Goal: Task Accomplishment & Management: Complete application form

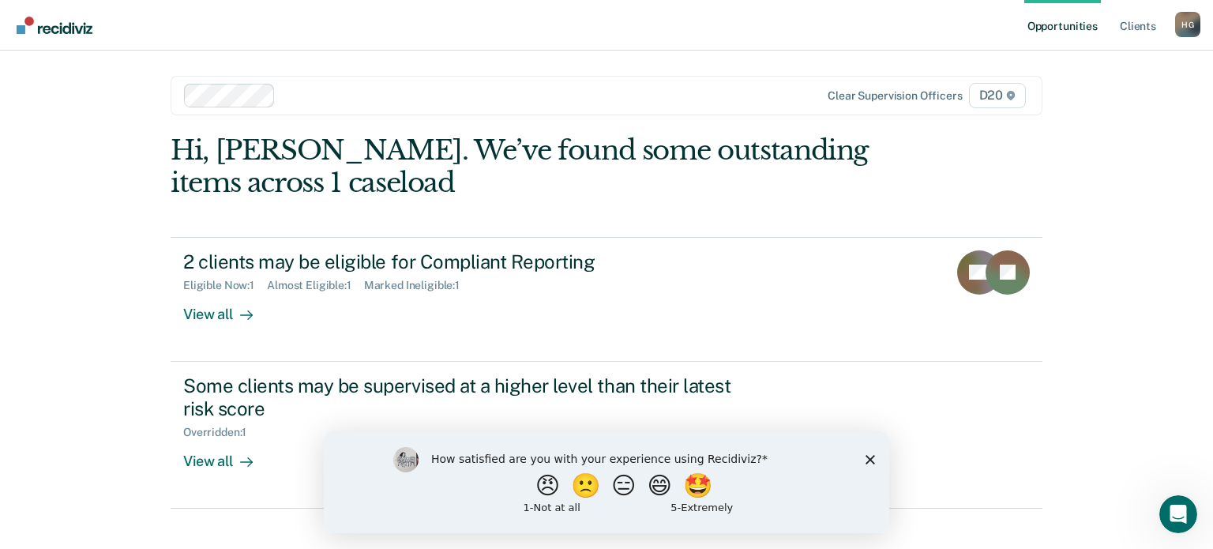
click at [1018, 168] on div "Hi, [PERSON_NAME]. We’ve found some outstanding items across 1 caseload 2 clien…" at bounding box center [607, 321] width 872 height 374
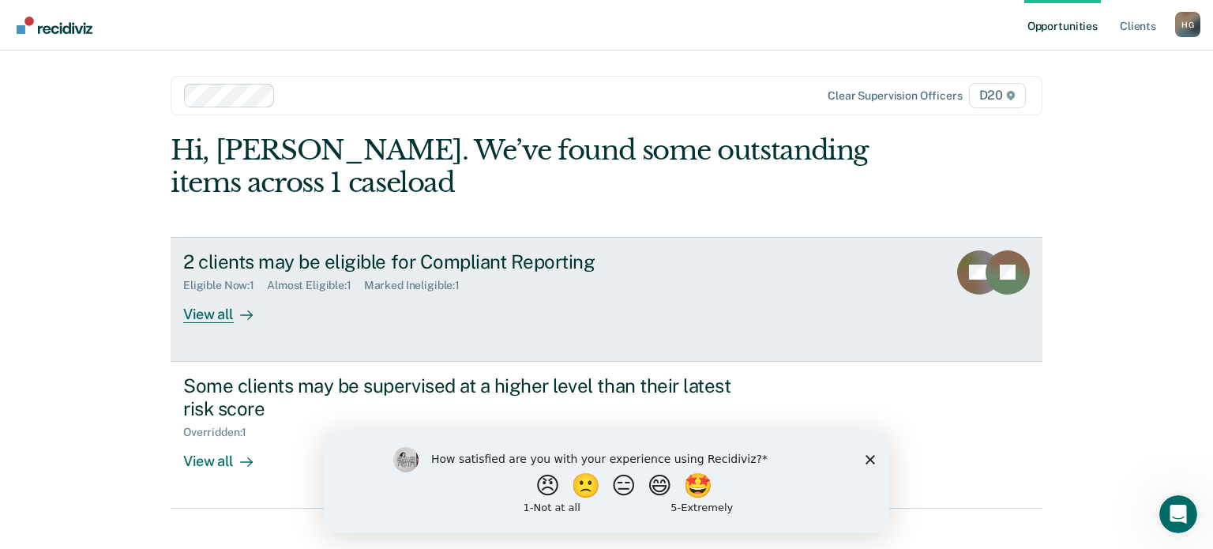
click at [231, 323] on link "2 clients may be eligible for Compliant Reporting Eligible Now : 1 Almost Eligi…" at bounding box center [607, 299] width 872 height 125
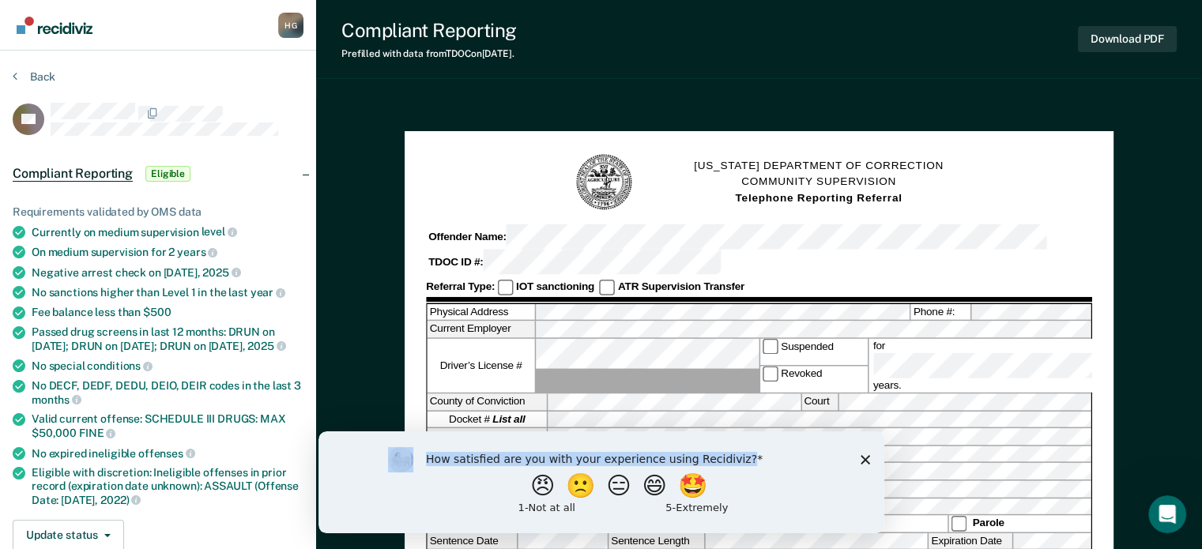
drag, startPoint x: 864, startPoint y: 454, endPoint x: 874, endPoint y: 454, distance: 9.5
click at [864, 453] on div "How satisfied are you with your experience using Recidiviz? 😠 🙁 😑 😄 🤩 1 - Not a…" at bounding box center [601, 482] width 566 height 102
click at [863, 455] on icon "Close survey" at bounding box center [863, 458] width 9 height 9
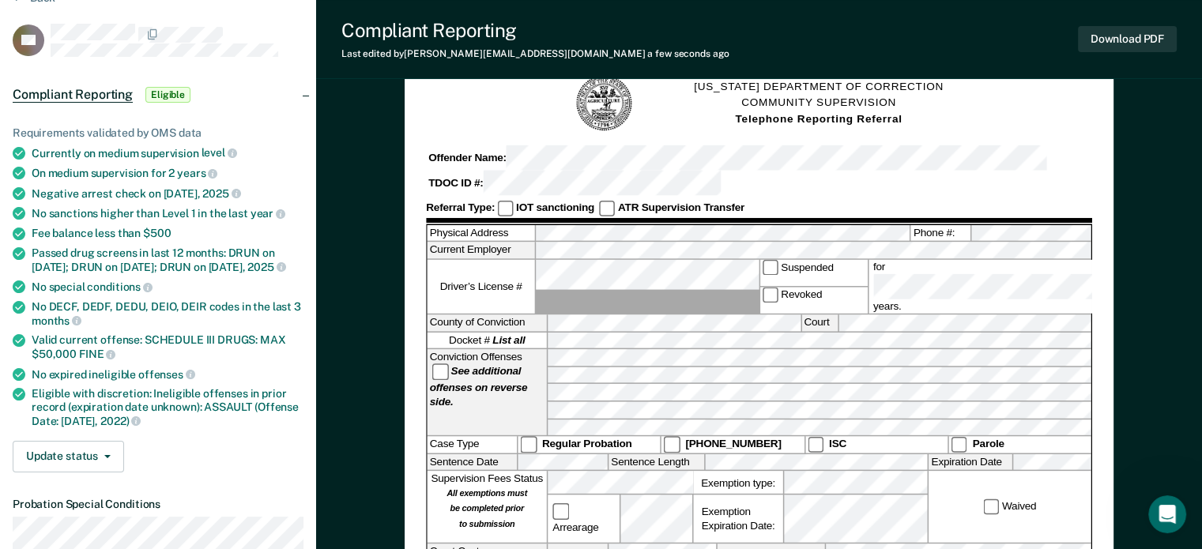
click at [942, 472] on div "Waived" at bounding box center [1009, 508] width 162 height 72
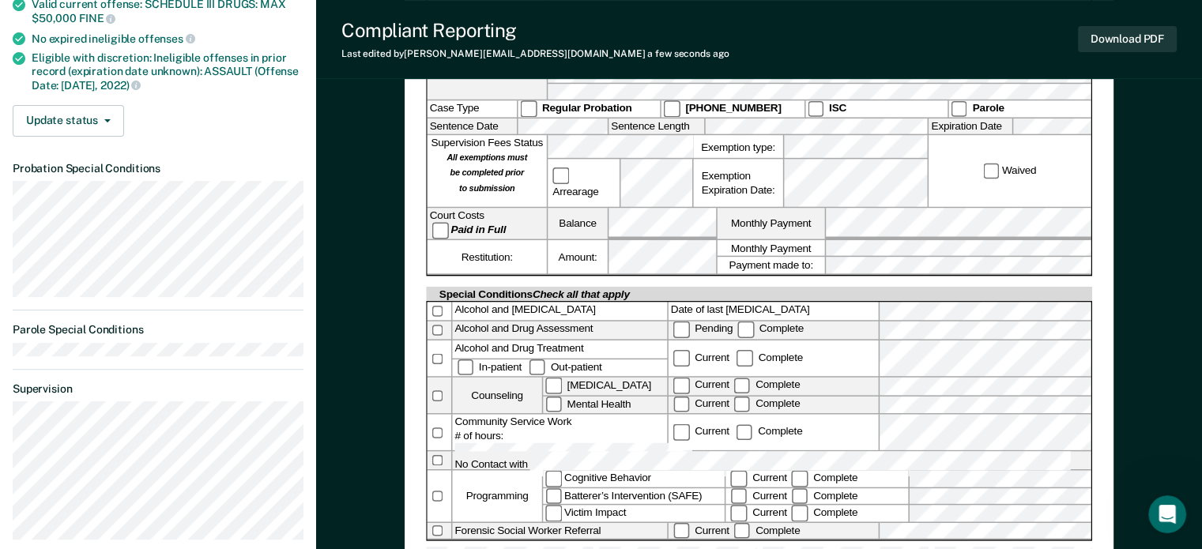
scroll to position [395, 0]
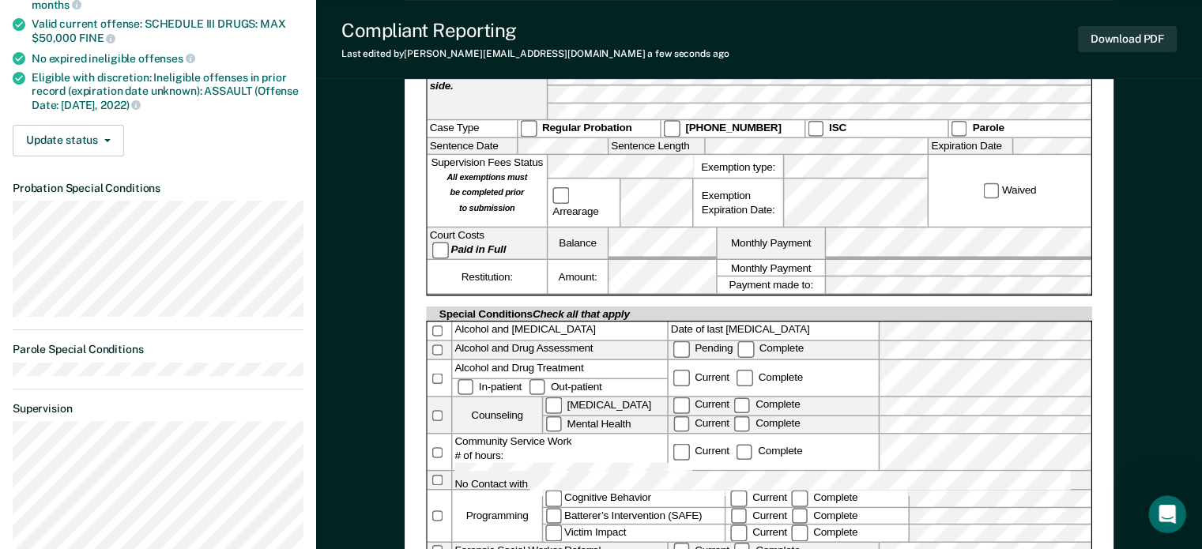
click at [524, 260] on div "Restitution:" at bounding box center [486, 277] width 119 height 34
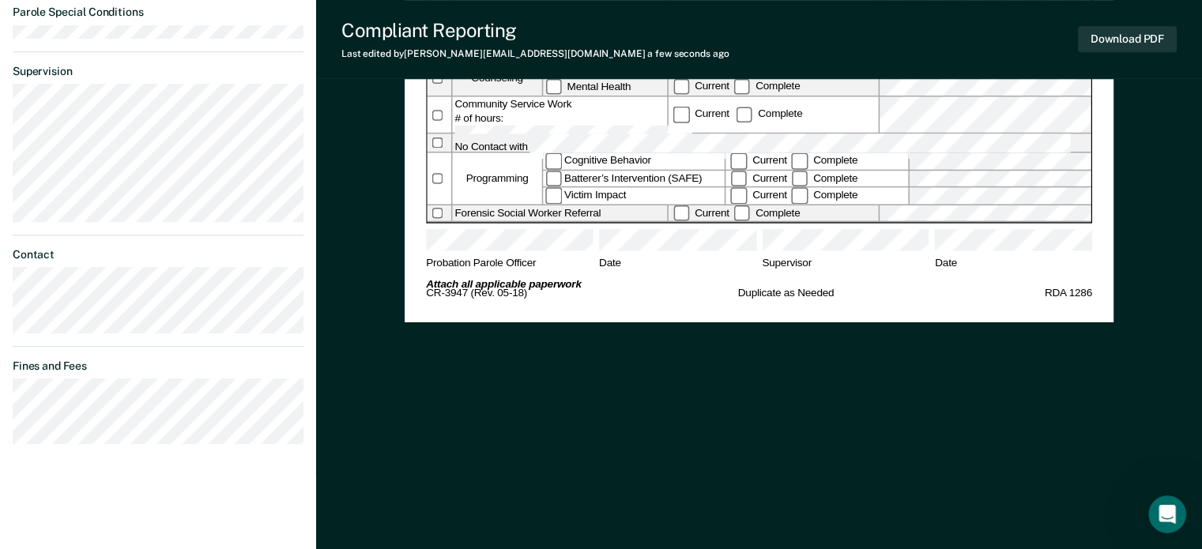
scroll to position [262, 0]
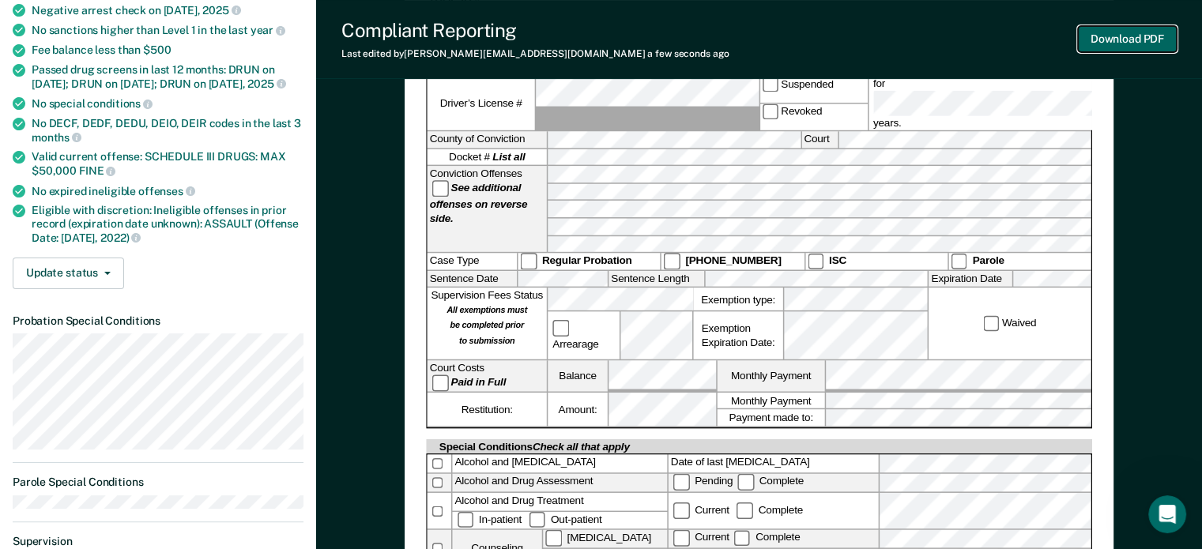
click at [1138, 40] on button "Download PDF" at bounding box center [1127, 39] width 99 height 26
